Goal: Information Seeking & Learning: Learn about a topic

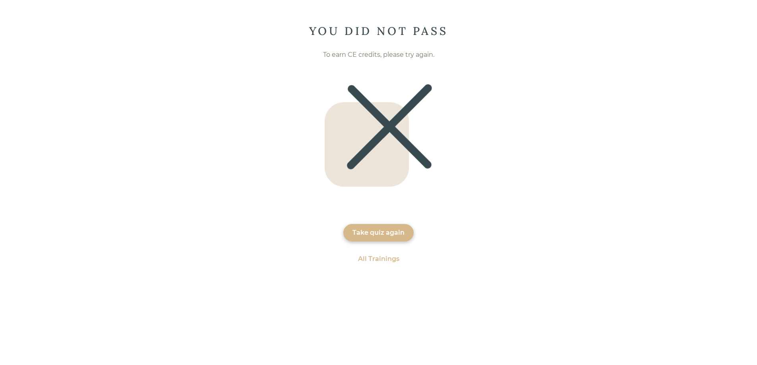
click at [384, 259] on div "All Trainings" at bounding box center [378, 259] width 41 height 10
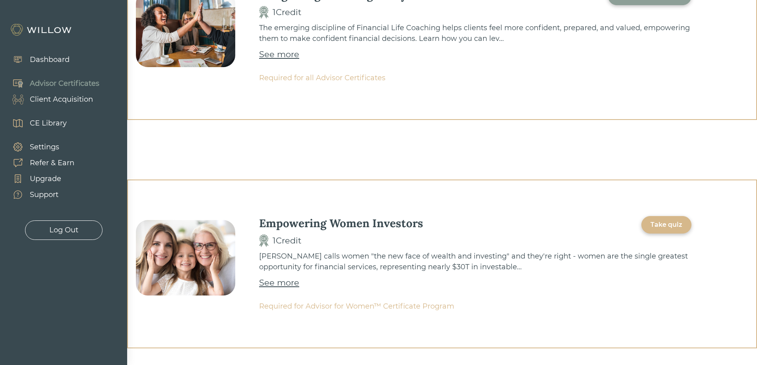
scroll to position [96, 0]
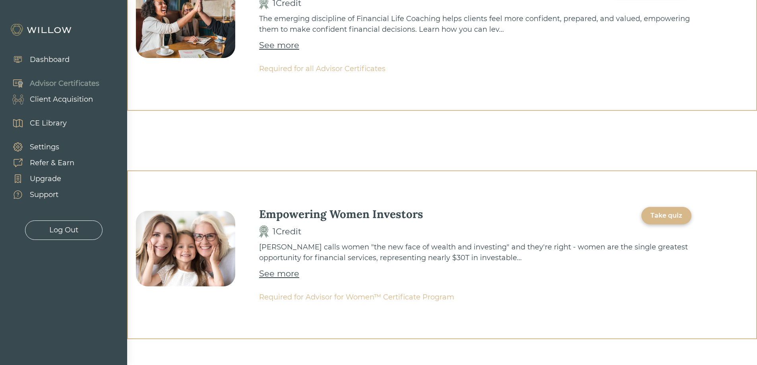
click at [279, 276] on div "See more" at bounding box center [279, 273] width 40 height 13
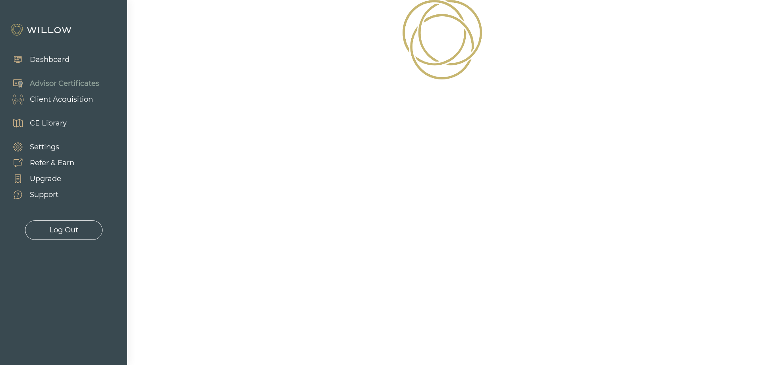
scroll to position [96, 0]
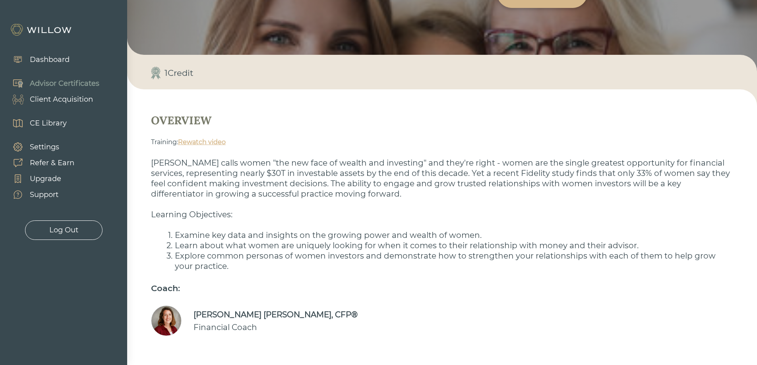
click at [219, 144] on link "Rewatch video" at bounding box center [202, 142] width 48 height 8
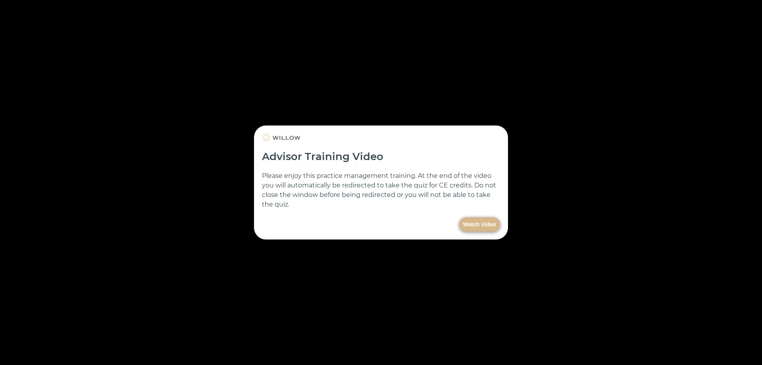
click at [71, 347] on div at bounding box center [381, 182] width 762 height 365
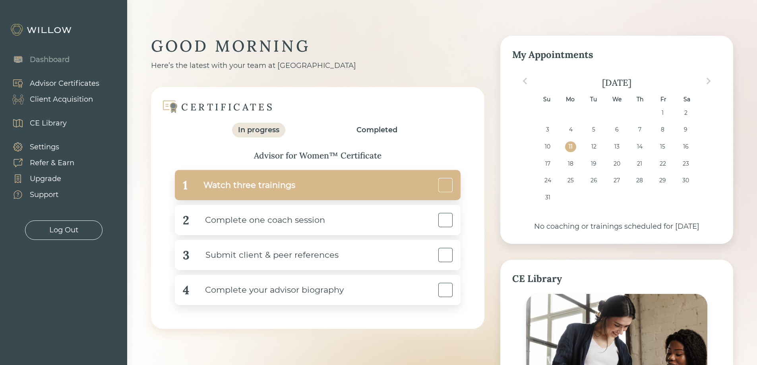
click at [334, 189] on div "1 Watch three trainings" at bounding box center [318, 185] width 286 height 30
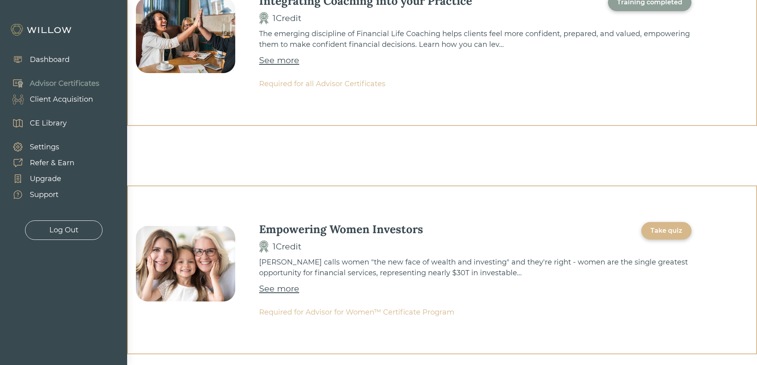
scroll to position [129, 0]
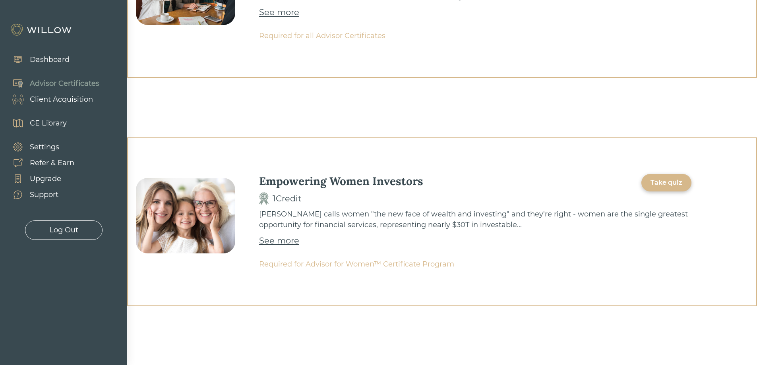
click at [283, 241] on div "See more" at bounding box center [279, 240] width 40 height 13
